Goal: Task Accomplishment & Management: Manage account settings

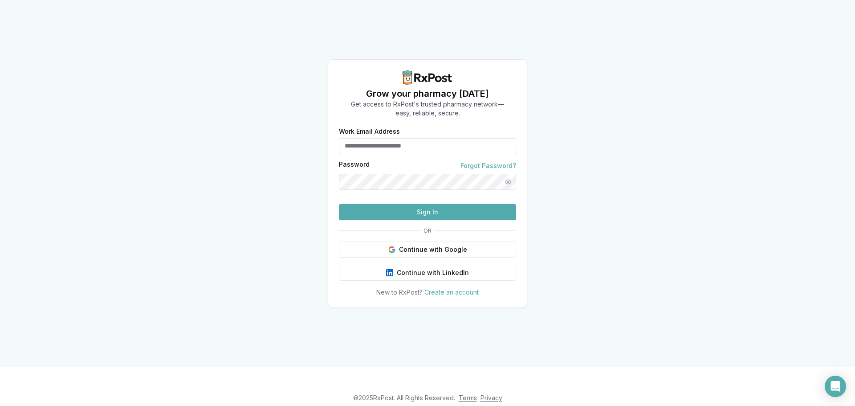
click at [360, 138] on input "Work Email Address" at bounding box center [427, 146] width 177 height 16
type input "**********"
click at [339, 204] on button "Sign In" at bounding box center [427, 212] width 177 height 16
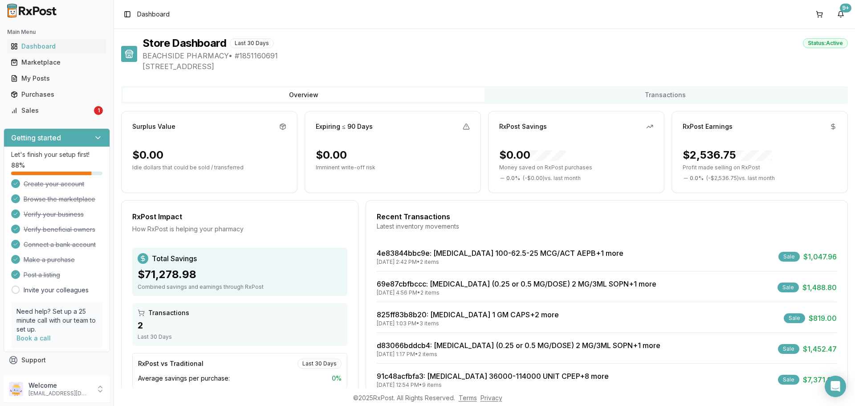
click at [28, 12] on img at bounding box center [32, 11] width 57 height 14
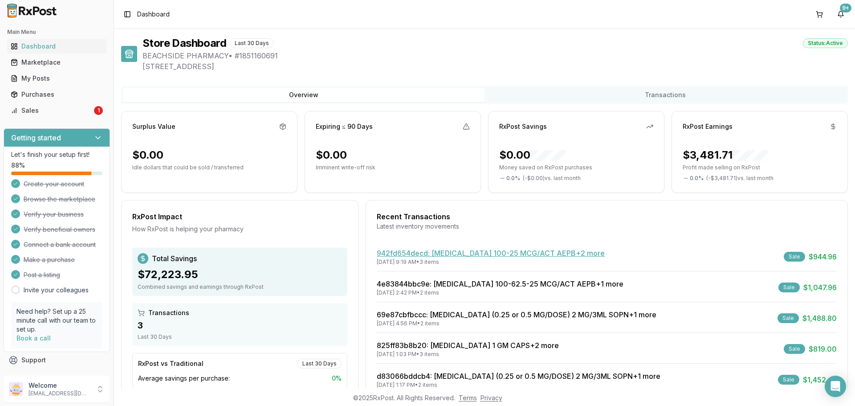
click at [482, 256] on link "942fd654decd : Breo Ellipta 100-25 MCG/ACT AEPB +2 more" at bounding box center [491, 252] width 228 height 9
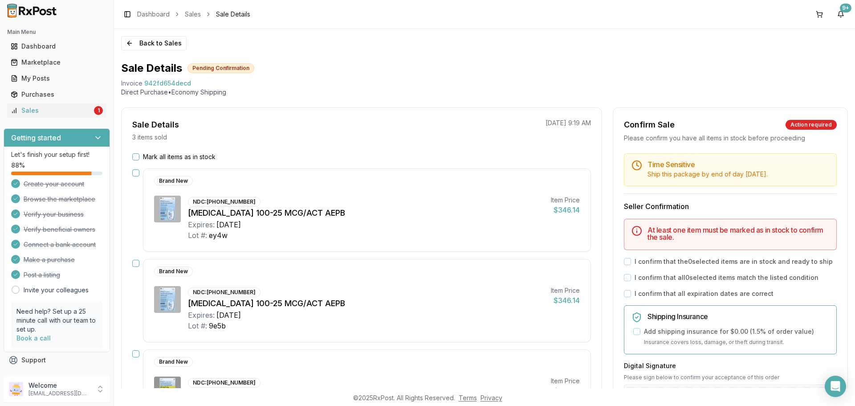
click at [135, 158] on button "Mark all items as in stock" at bounding box center [135, 156] width 7 height 7
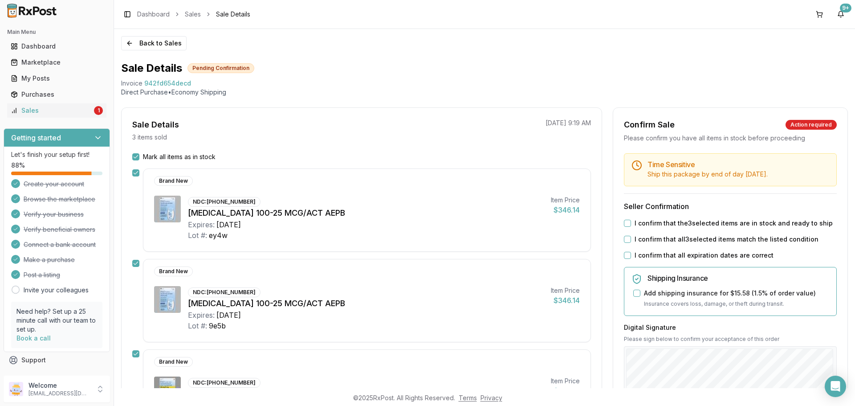
click at [628, 224] on button "I confirm that the 3 selected items are in stock and ready to ship" at bounding box center [627, 223] width 7 height 7
click at [624, 237] on button "I confirm that all 3 selected items match the listed condition" at bounding box center [627, 239] width 7 height 7
click at [624, 254] on button "I confirm that all expiration dates are correct" at bounding box center [627, 255] width 7 height 7
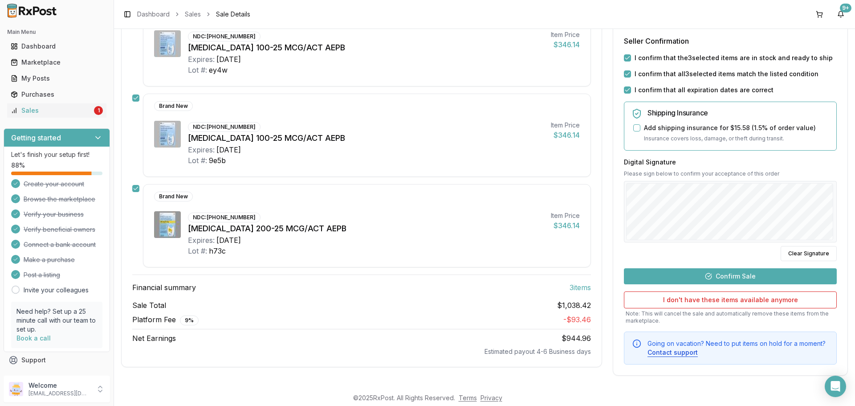
scroll to position [167, 0]
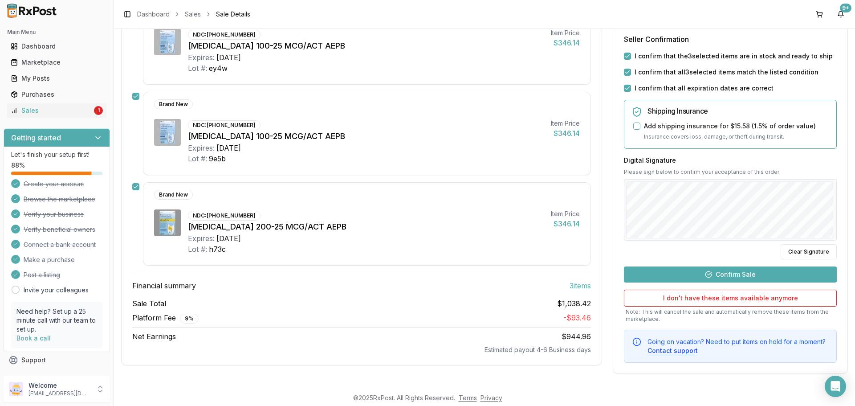
click at [729, 273] on button "Confirm Sale" at bounding box center [730, 274] width 213 height 16
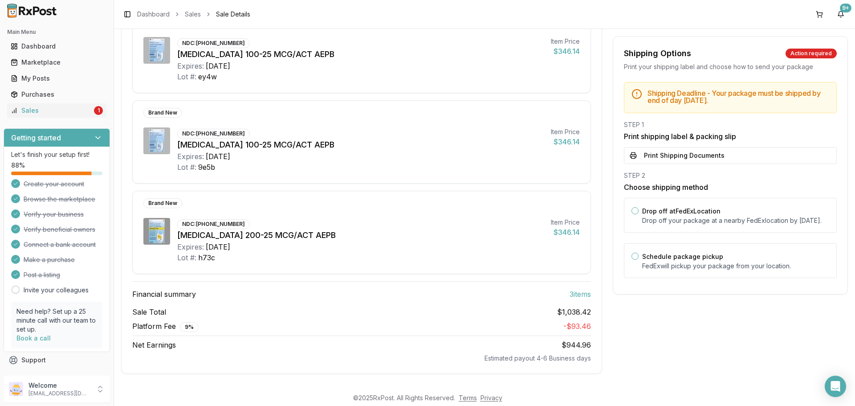
scroll to position [143, 0]
click at [672, 159] on button "Print Shipping Documents" at bounding box center [730, 155] width 213 height 17
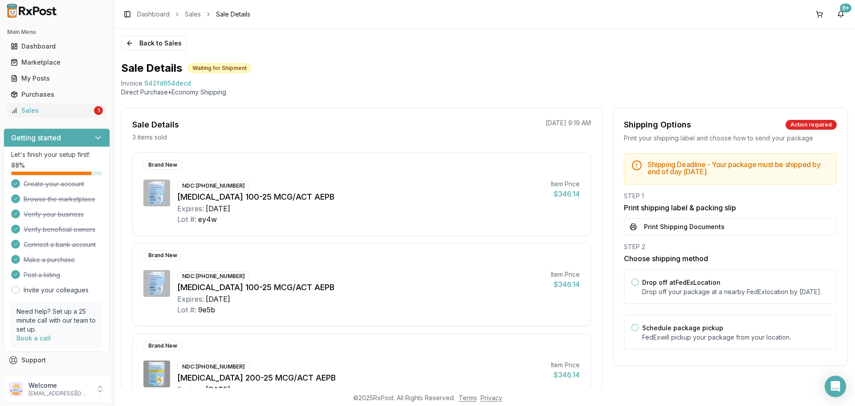
click at [701, 229] on button "Print Shipping Documents" at bounding box center [730, 226] width 213 height 17
click at [25, 3] on div at bounding box center [57, 10] width 114 height 21
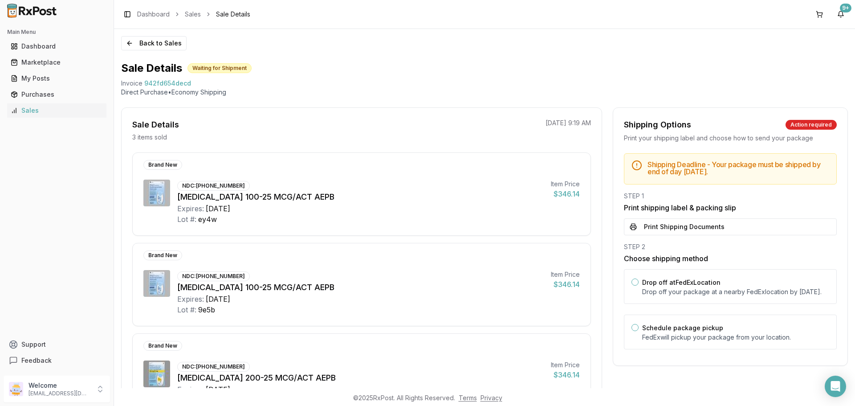
click at [41, 12] on img at bounding box center [32, 11] width 57 height 14
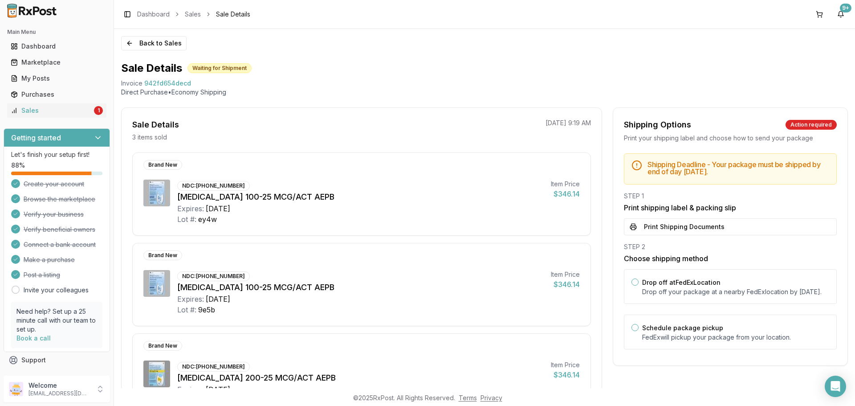
click at [35, 11] on img at bounding box center [32, 11] width 57 height 14
